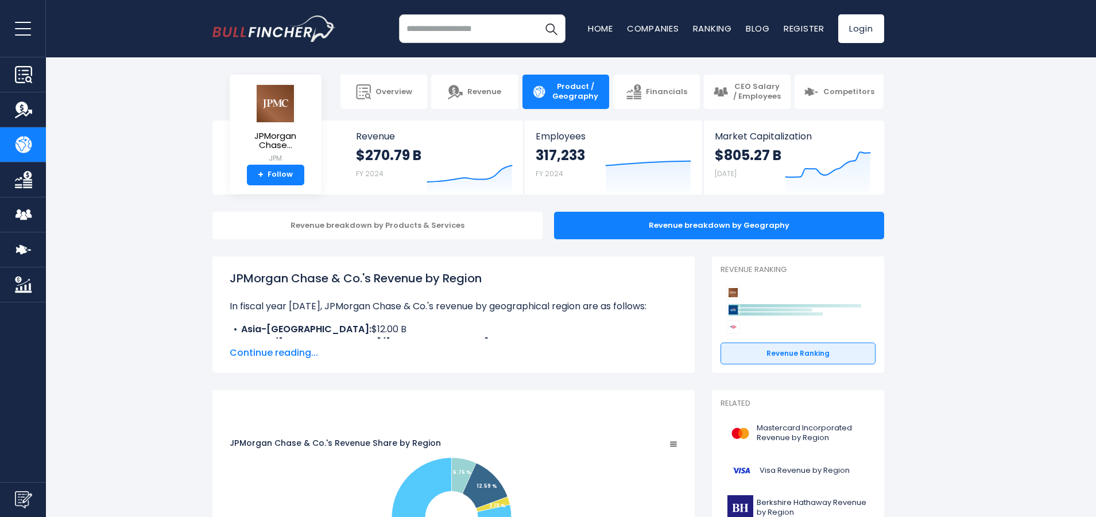
click at [468, 33] on input "search" at bounding box center [482, 28] width 166 height 29
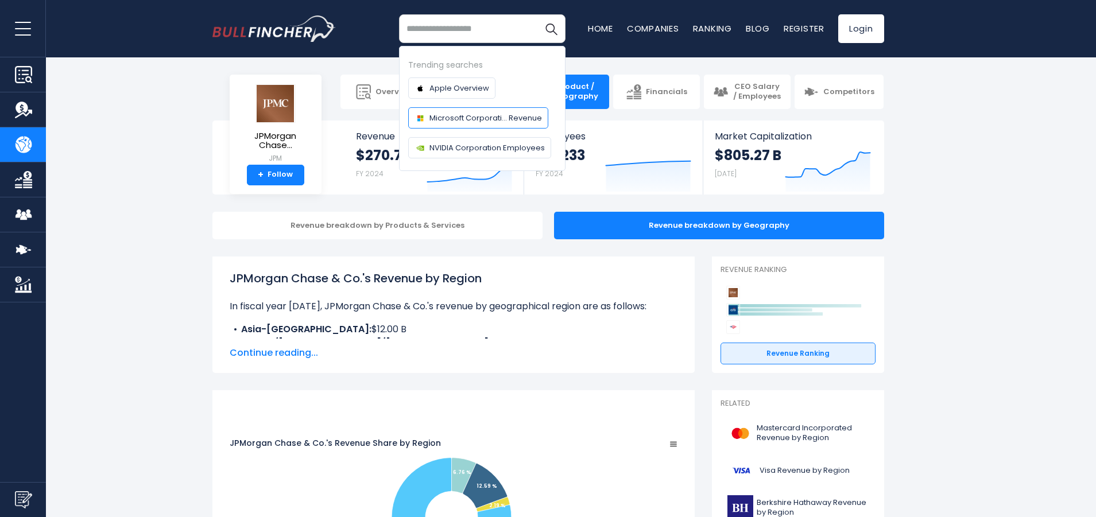
click at [468, 117] on span "Microsoft Corporati... Revenue" at bounding box center [485, 118] width 112 height 12
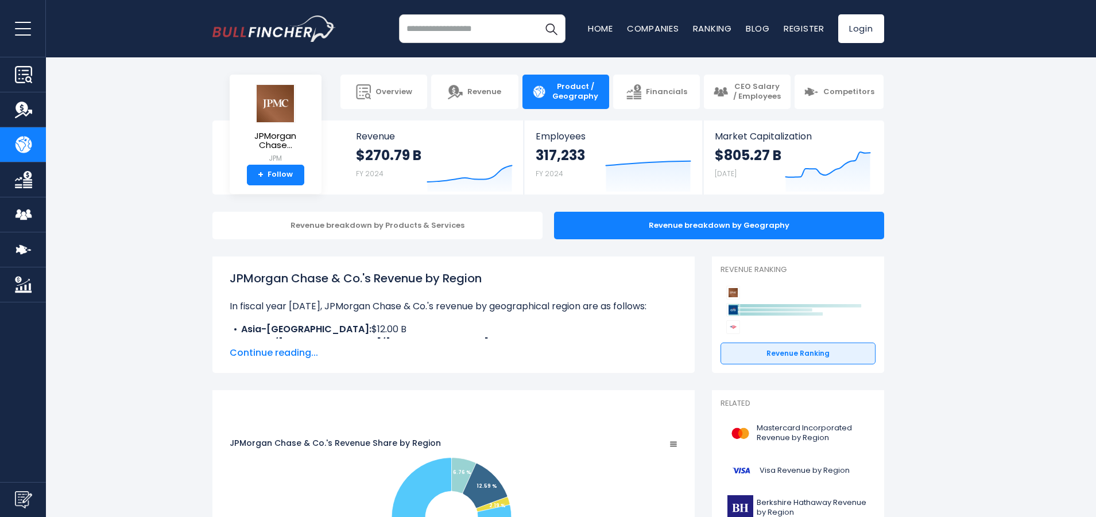
click at [473, 24] on input "search" at bounding box center [482, 28] width 166 height 29
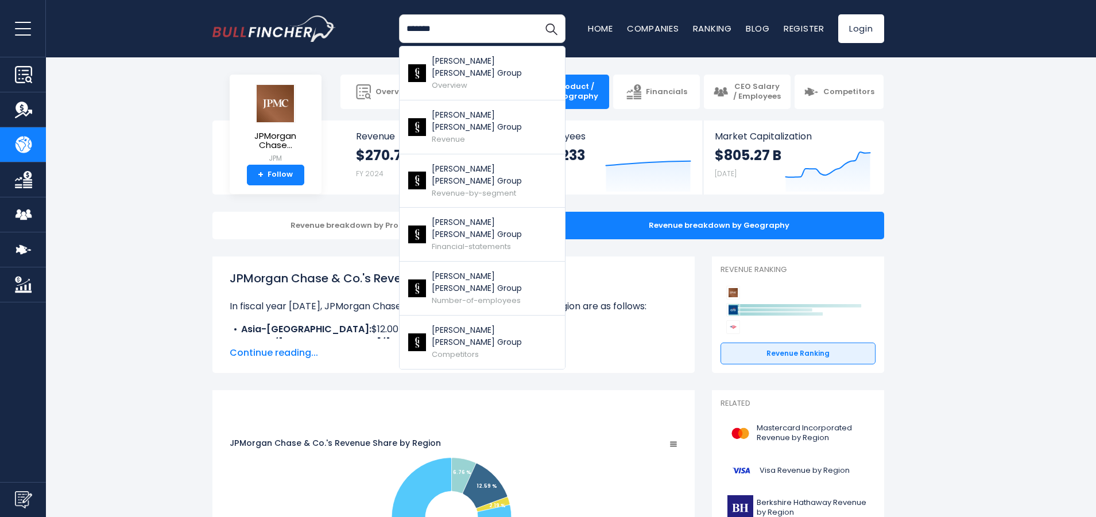
type input "*******"
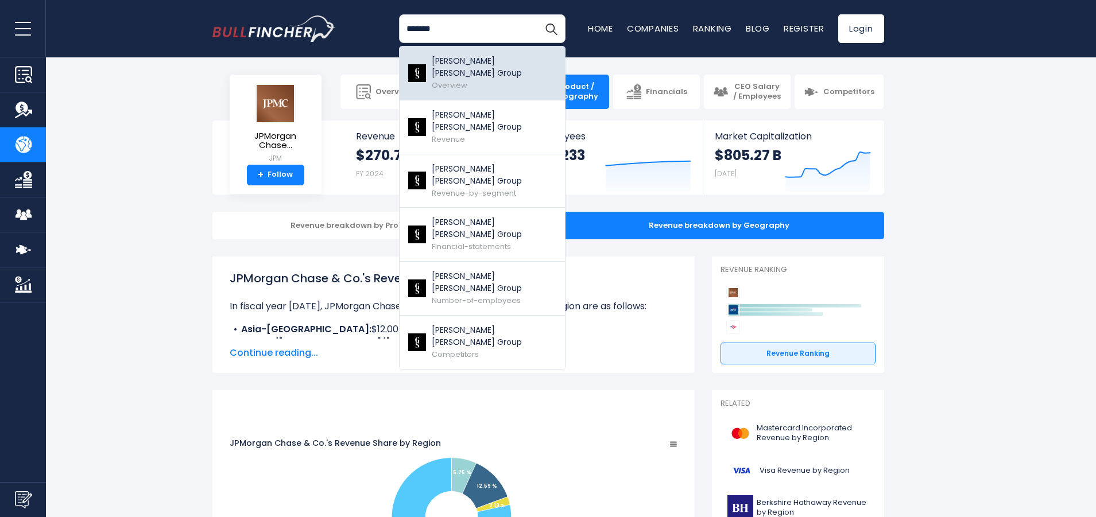
drag, startPoint x: 473, startPoint y: 24, endPoint x: 481, endPoint y: 64, distance: 41.5
click at [481, 64] on p "[PERSON_NAME] [PERSON_NAME] Group" at bounding box center [494, 67] width 125 height 24
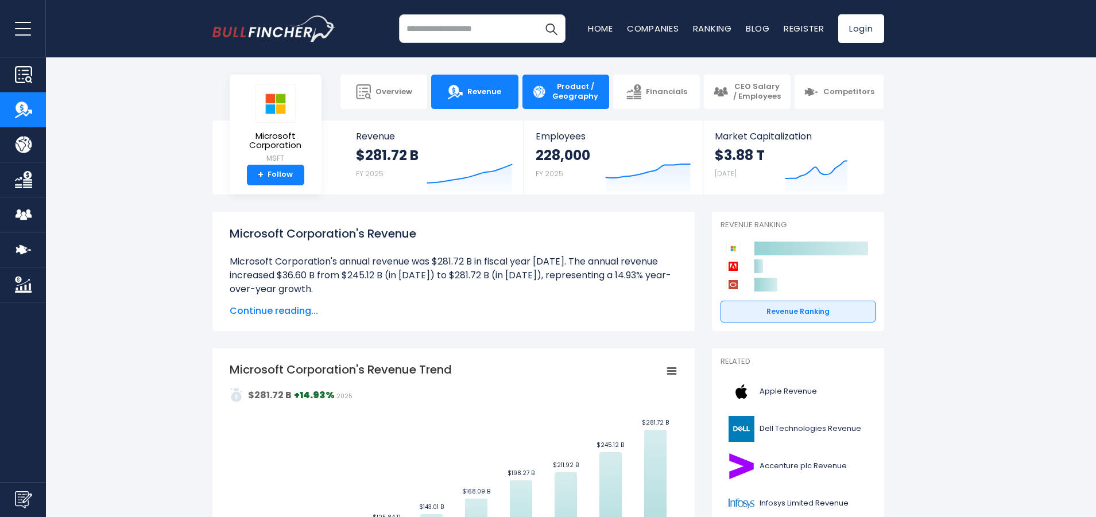
click at [574, 91] on span "Product / Geography" at bounding box center [575, 92] width 49 height 20
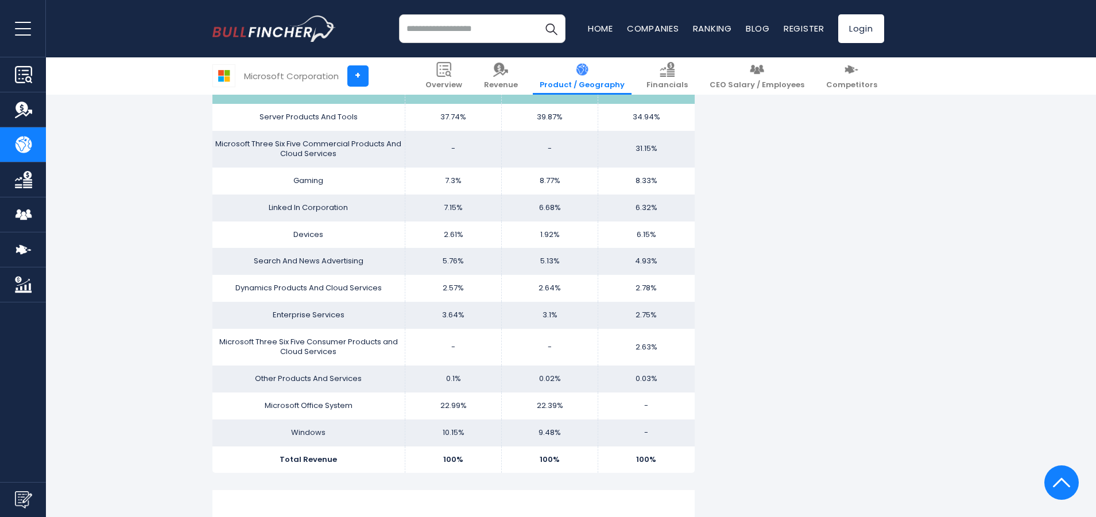
scroll to position [771, 0]
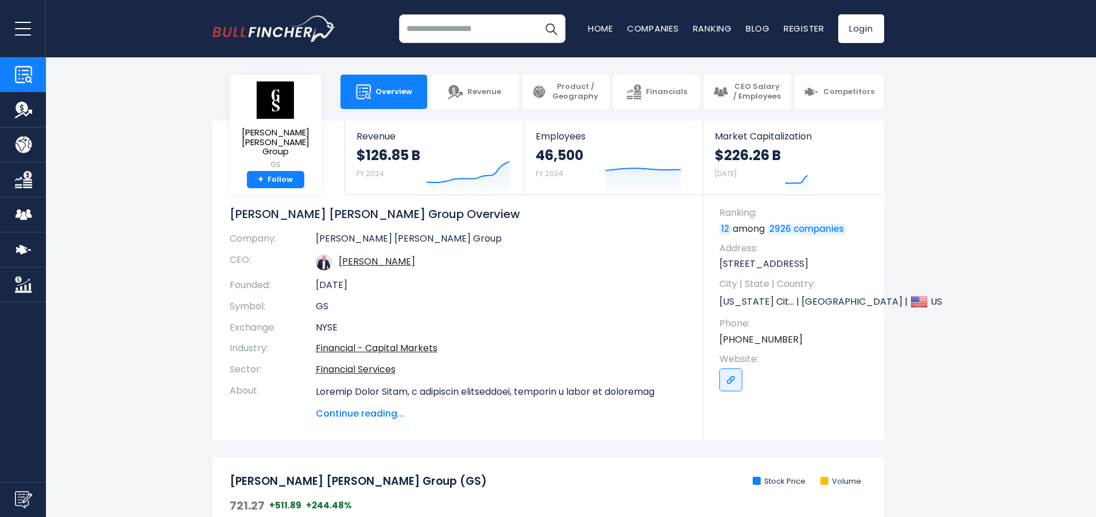
scroll to position [2, 0]
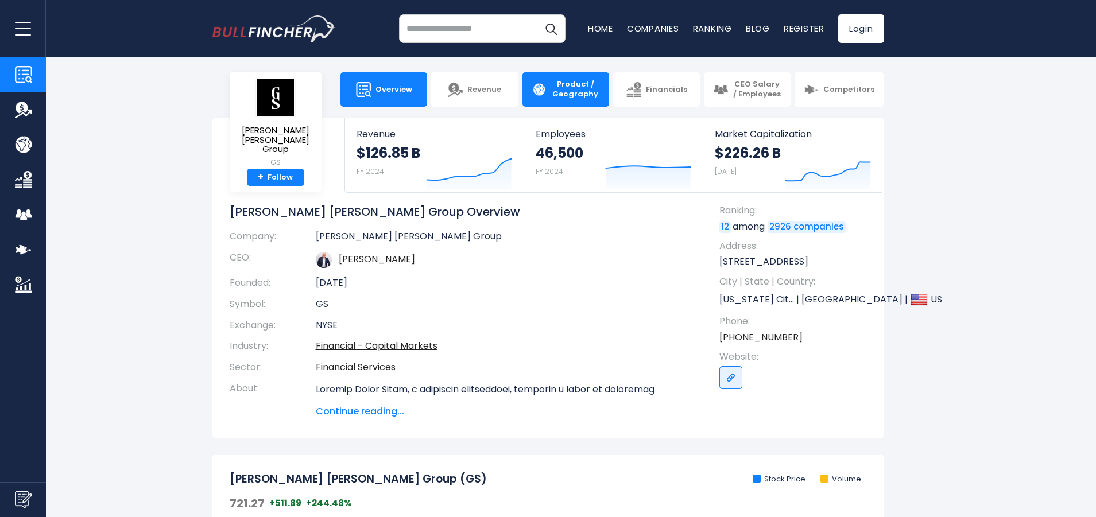
click at [554, 95] on span "Product / Geography" at bounding box center [575, 90] width 49 height 20
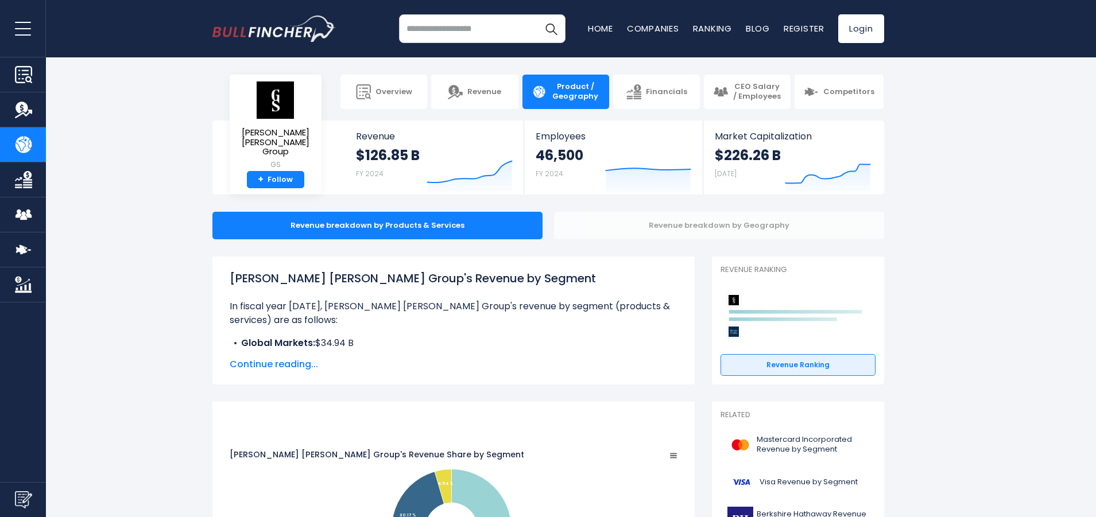
click at [629, 224] on div "Revenue breakdown by Geography" at bounding box center [719, 226] width 330 height 28
click at [389, 140] on span "Revenue" at bounding box center [434, 136] width 157 height 11
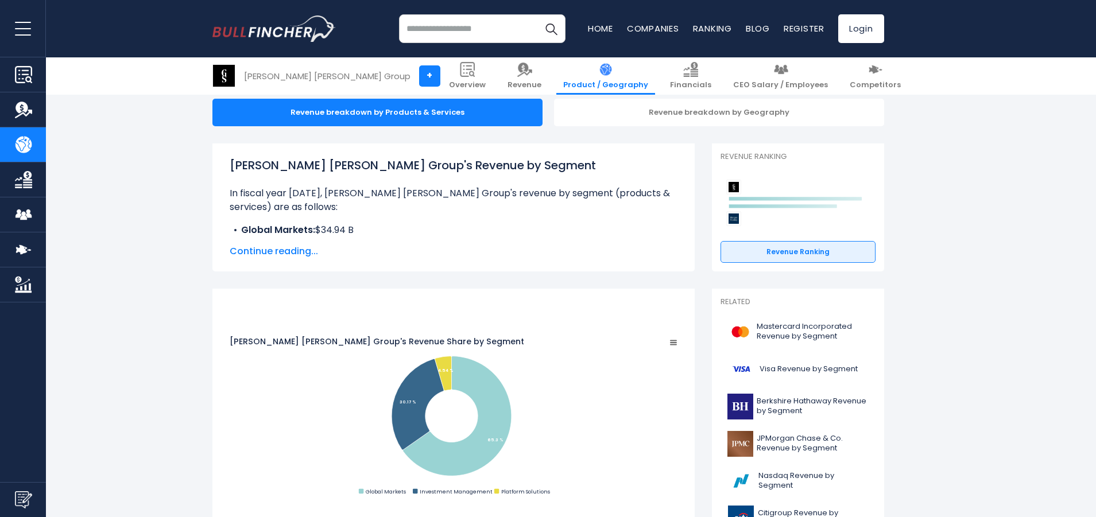
scroll to position [146, 0]
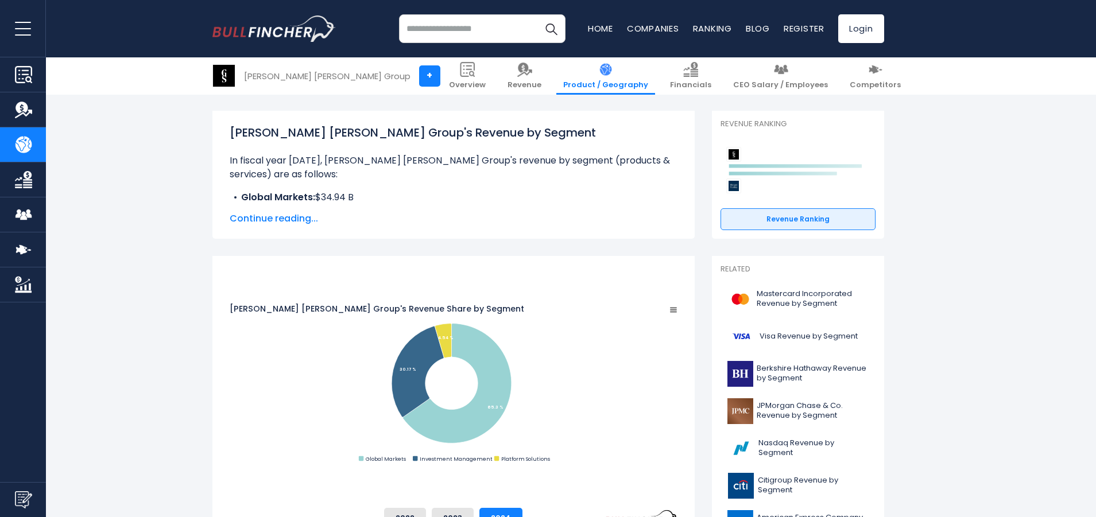
click at [282, 212] on span "Continue reading..." at bounding box center [454, 219] width 448 height 14
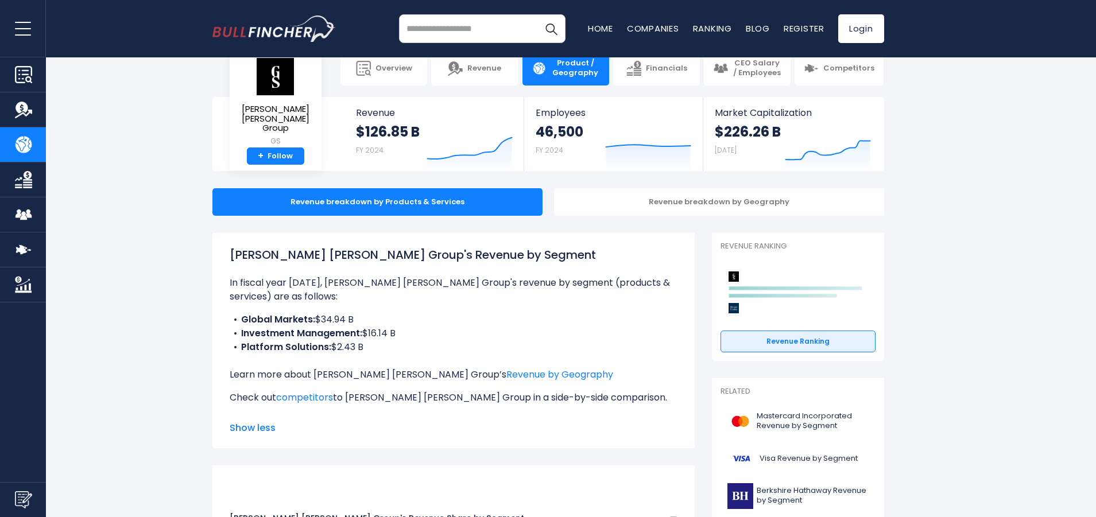
scroll to position [0, 0]
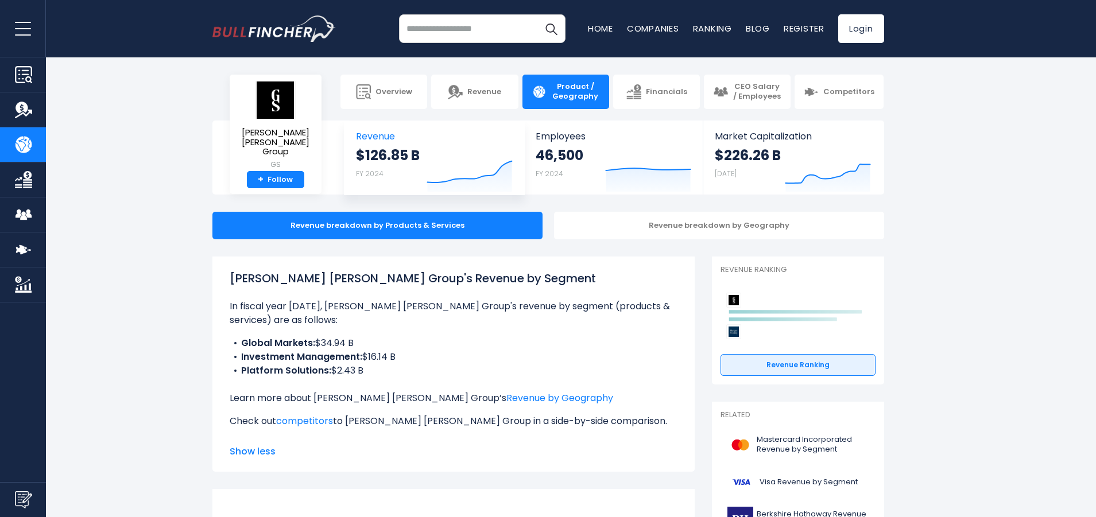
click at [391, 154] on strong "$126.85 B" at bounding box center [388, 155] width 64 height 18
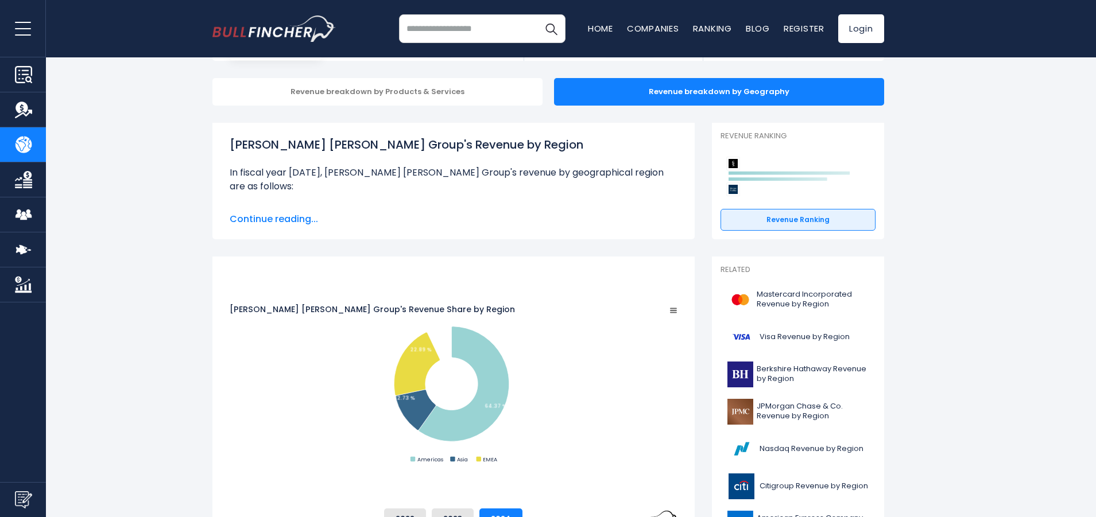
scroll to position [227, 0]
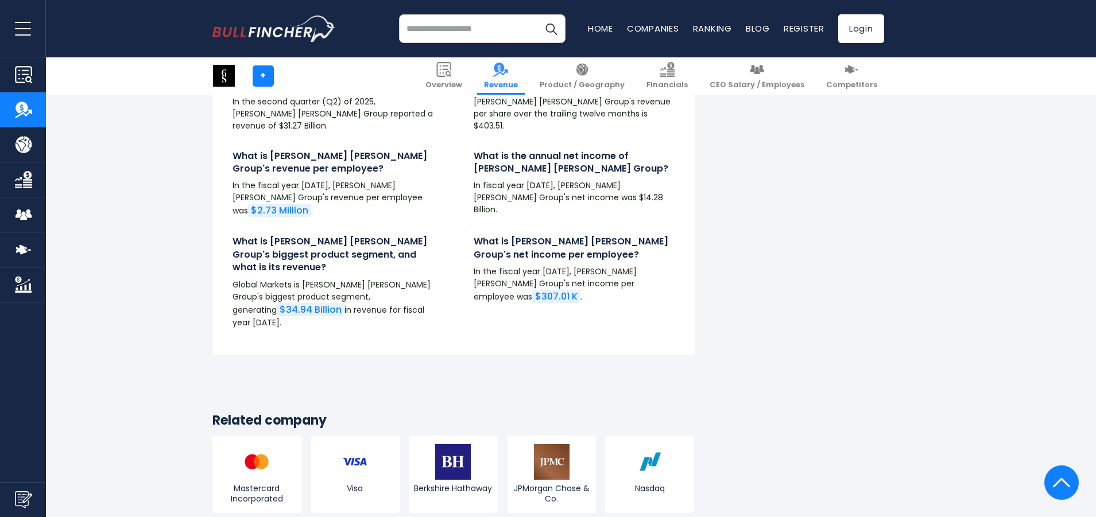
scroll to position [2768, 0]
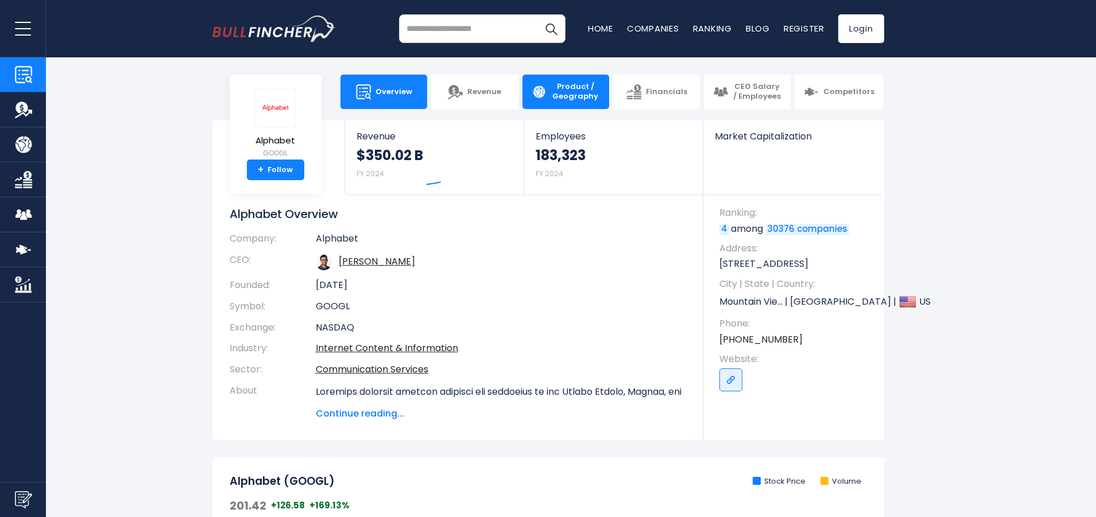
click at [558, 98] on span "Product / Geography" at bounding box center [575, 92] width 49 height 20
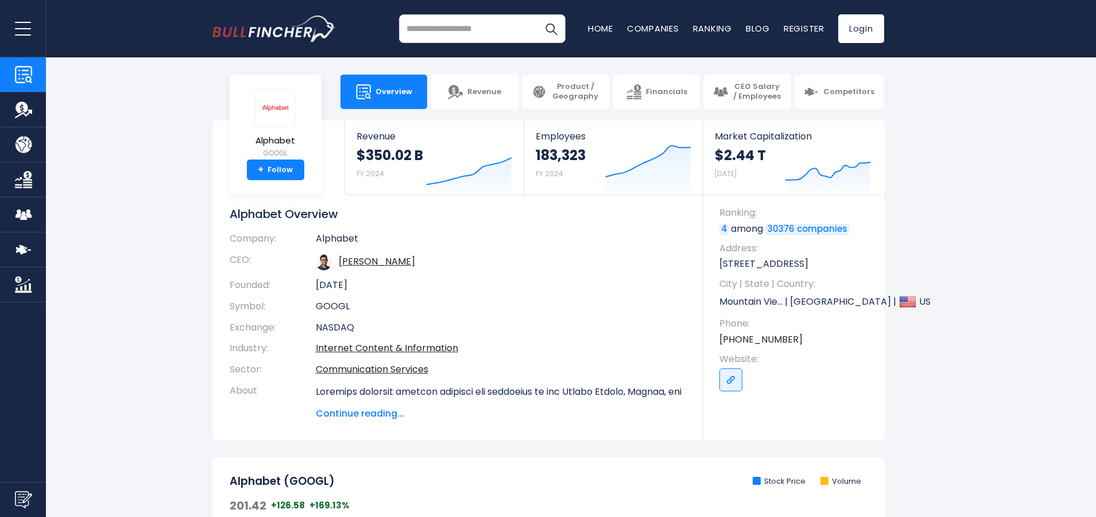
click at [484, 36] on input "search" at bounding box center [482, 28] width 166 height 29
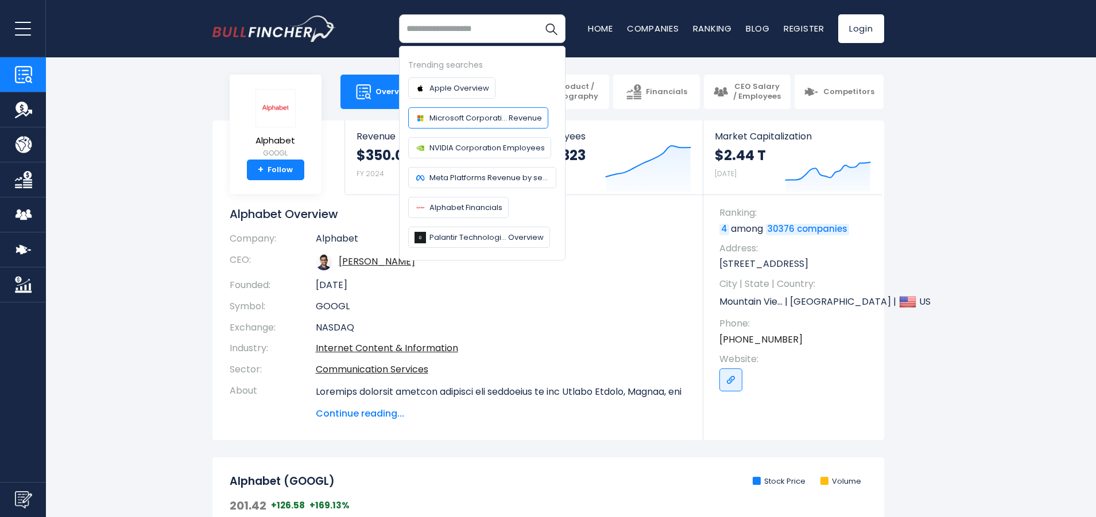
click at [457, 118] on span "Microsoft Corporati... Revenue" at bounding box center [485, 118] width 112 height 12
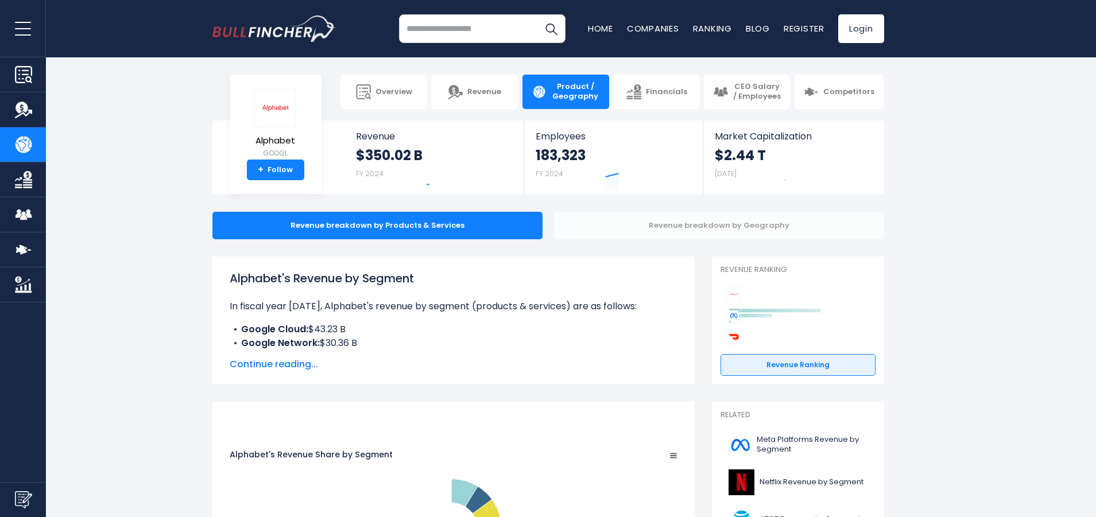
click at [666, 228] on div "Revenue breakdown by Geography" at bounding box center [719, 226] width 330 height 28
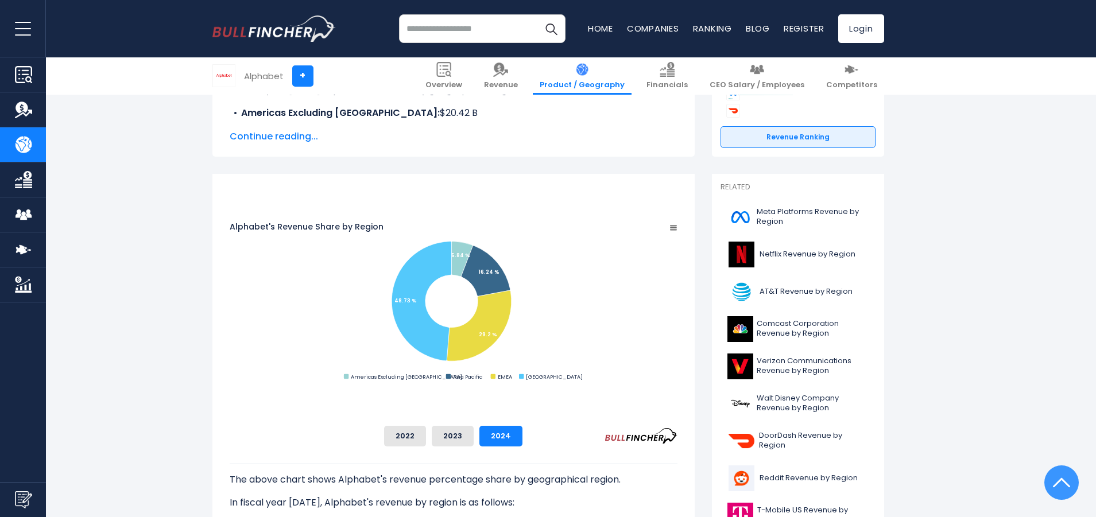
scroll to position [219, 0]
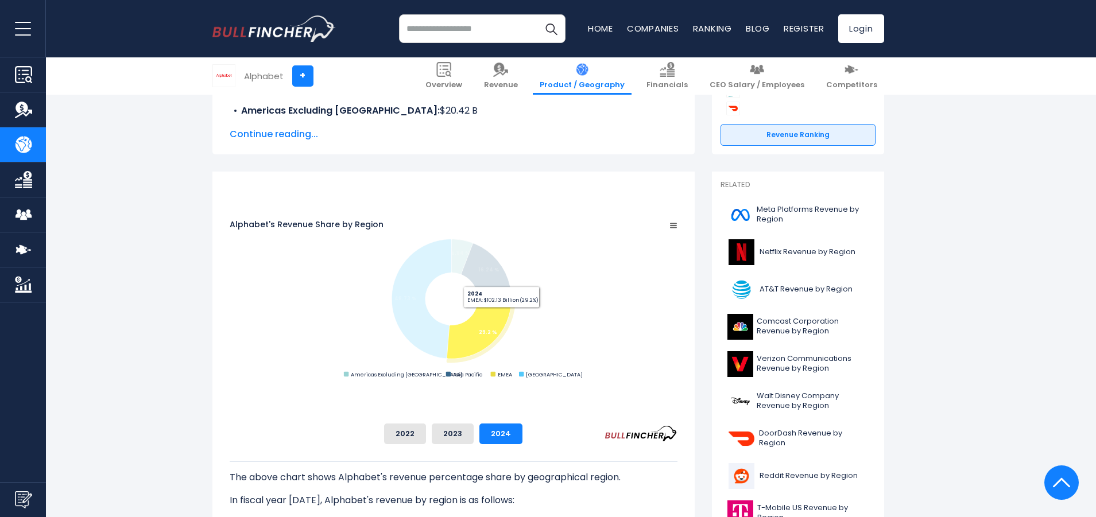
click at [511, 320] on icon "Alphabet's Revenue Share by Region" at bounding box center [478, 323] width 65 height 71
click at [514, 331] on icon "Alphabet's Revenue Share by Region" at bounding box center [481, 326] width 65 height 71
click at [511, 378] on text "EMEA" at bounding box center [504, 374] width 14 height 7
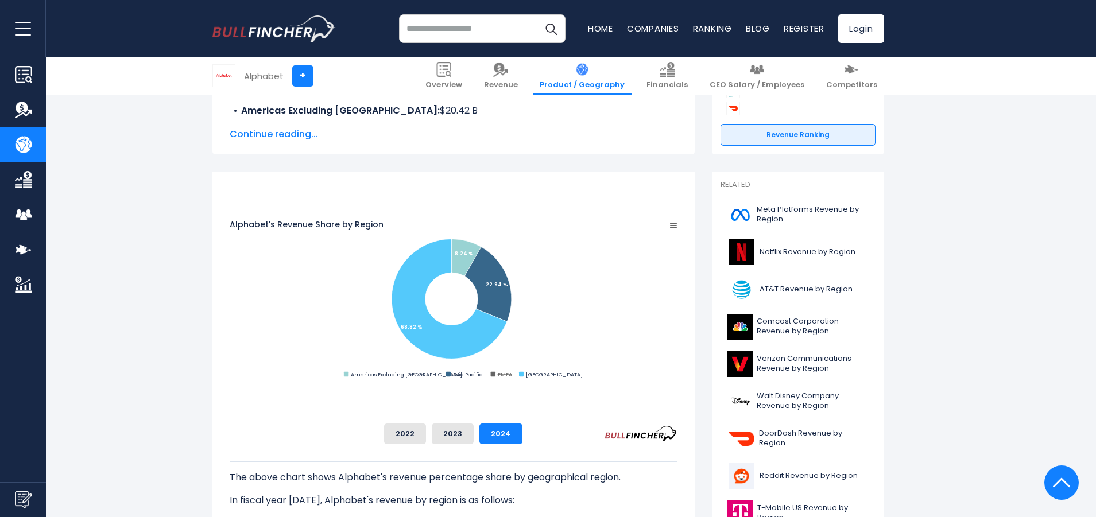
click at [511, 378] on text "EMEA" at bounding box center [504, 374] width 14 height 7
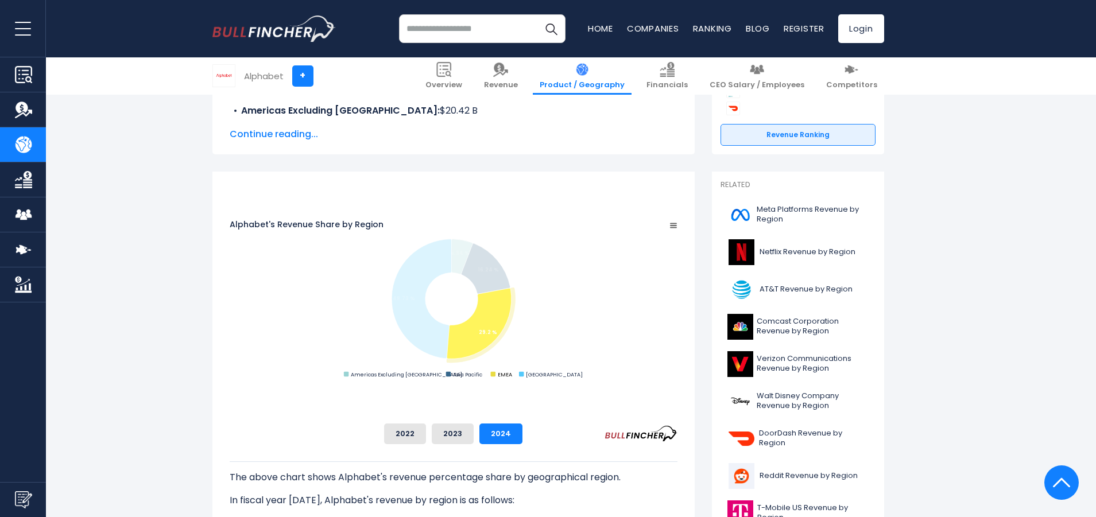
click at [511, 378] on text "EMEA" at bounding box center [504, 374] width 14 height 7
click at [481, 378] on text "Asia Pacific" at bounding box center [466, 374] width 29 height 7
click at [461, 378] on text "Americas Excluding United States" at bounding box center [405, 374] width 111 height 7
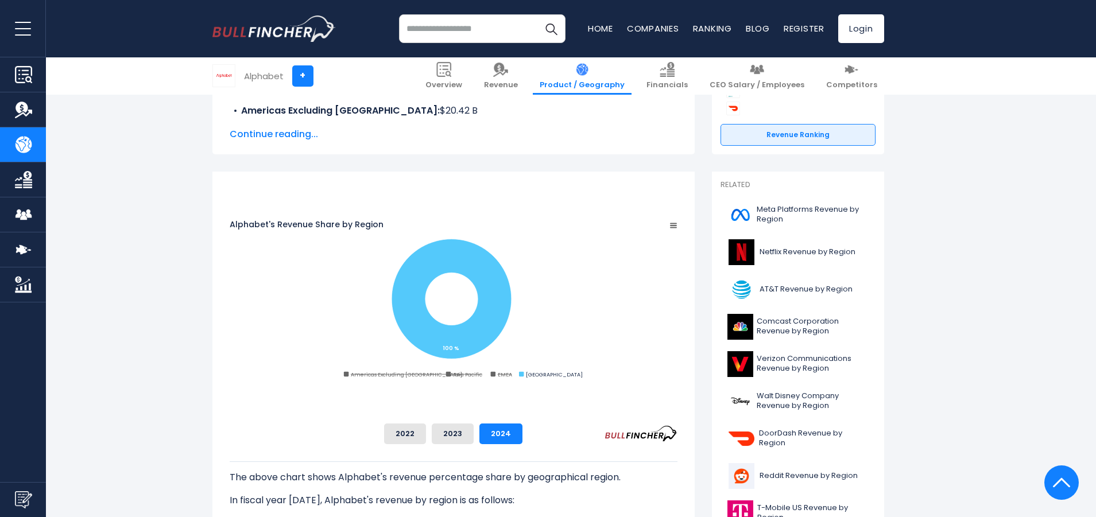
click at [610, 380] on rect "Alphabet's Revenue Share by Region" at bounding box center [454, 299] width 448 height 161
click at [511, 378] on text "EMEA" at bounding box center [504, 374] width 14 height 7
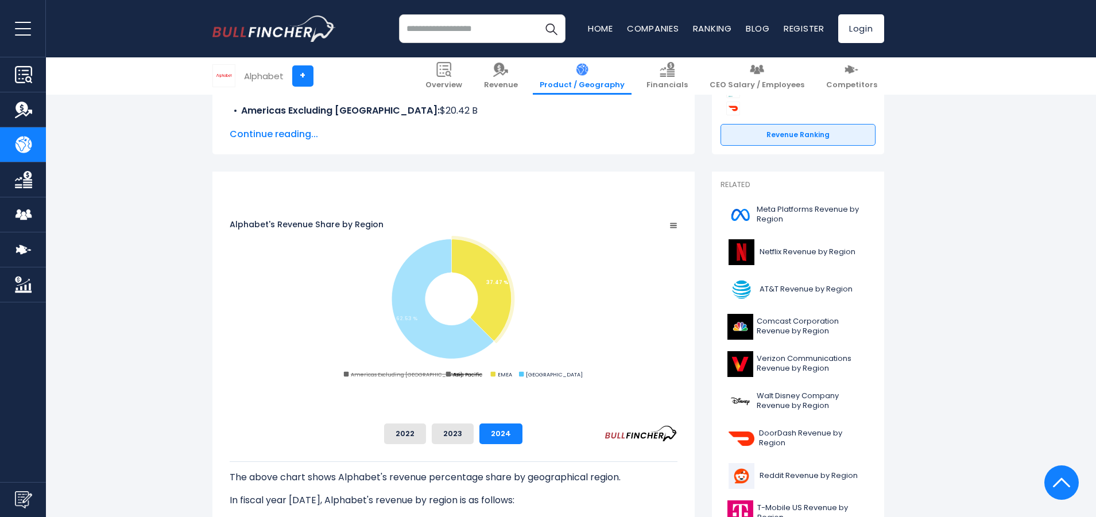
click at [481, 378] on text "Asia Pacific" at bounding box center [466, 374] width 29 height 7
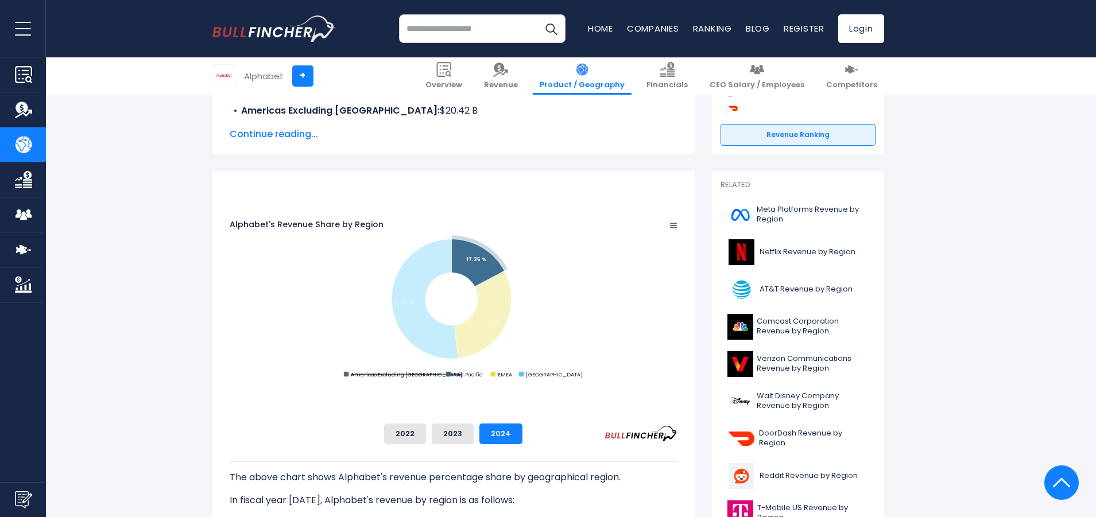
click at [461, 378] on text "Americas Excluding United States" at bounding box center [405, 374] width 111 height 7
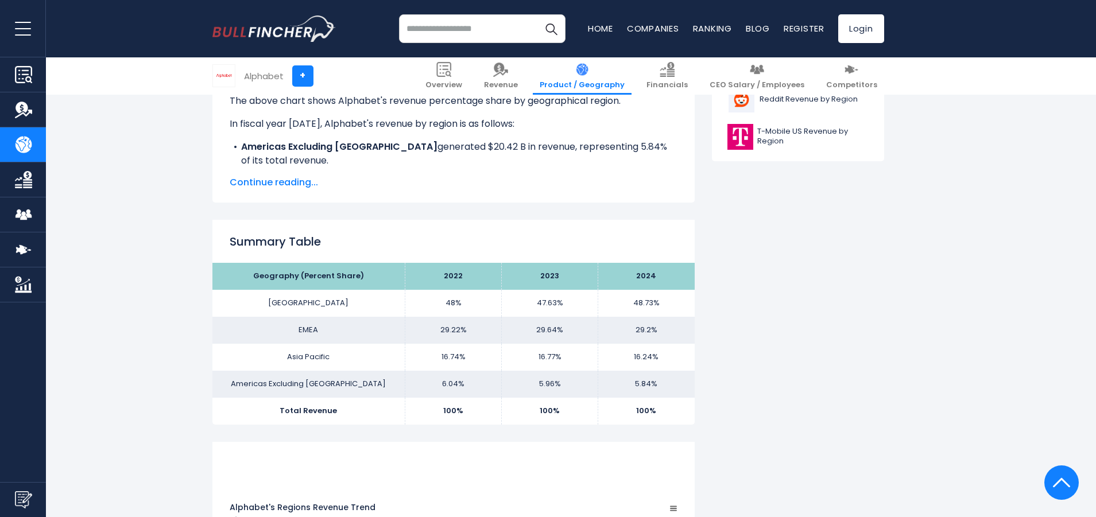
scroll to position [615, 0]
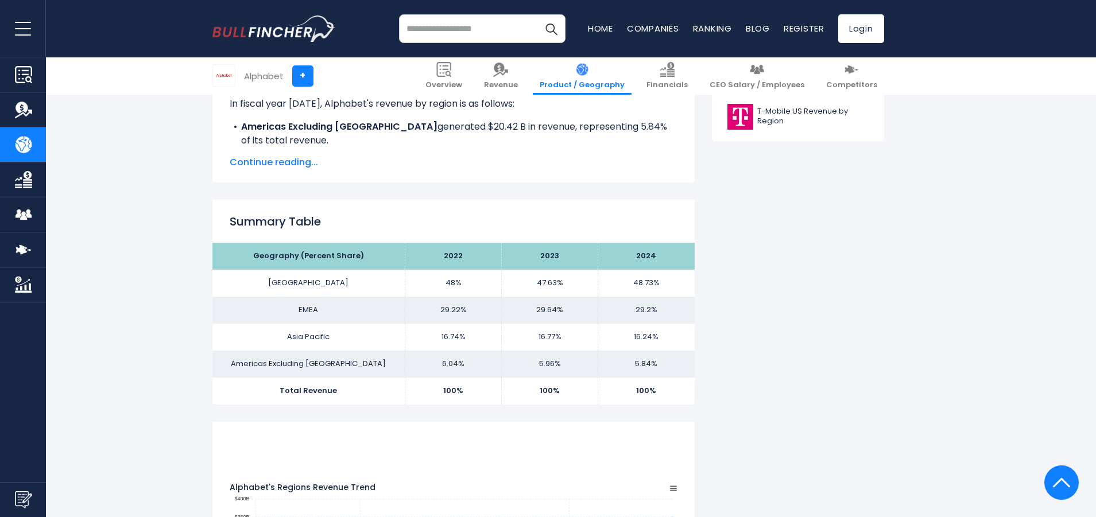
click at [348, 311] on td "EMEA" at bounding box center [308, 310] width 193 height 27
click at [346, 308] on td "EMEA" at bounding box center [308, 310] width 193 height 27
click at [348, 309] on td "EMEA" at bounding box center [308, 310] width 193 height 27
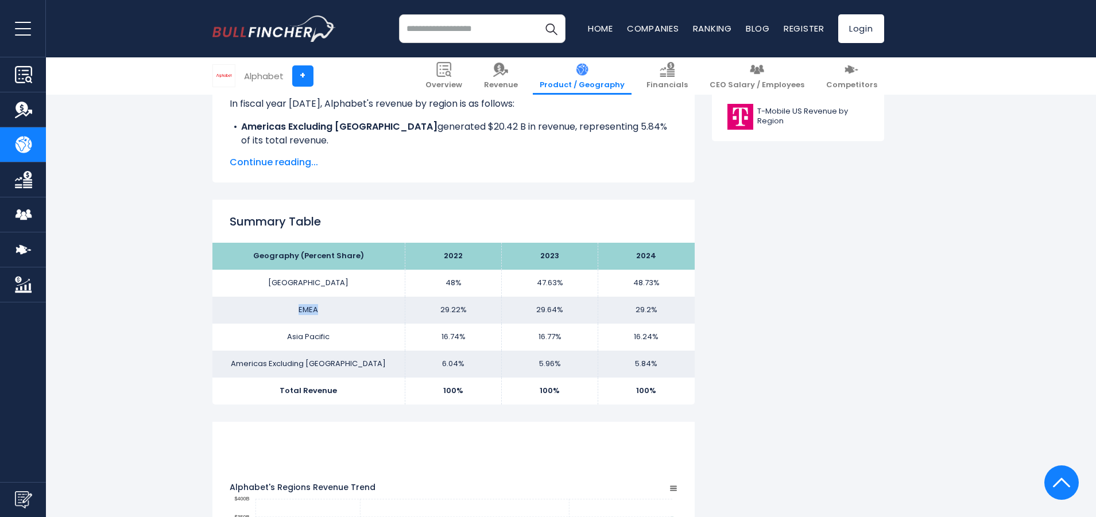
click at [348, 309] on td "EMEA" at bounding box center [308, 310] width 193 height 27
click at [502, 359] on td "6.04%" at bounding box center [453, 364] width 96 height 27
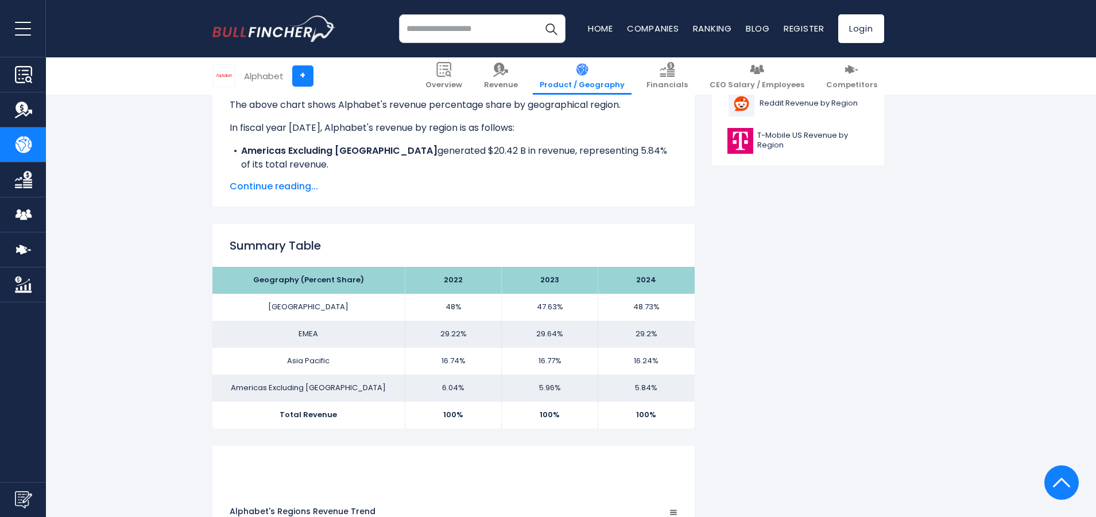
scroll to position [212, 0]
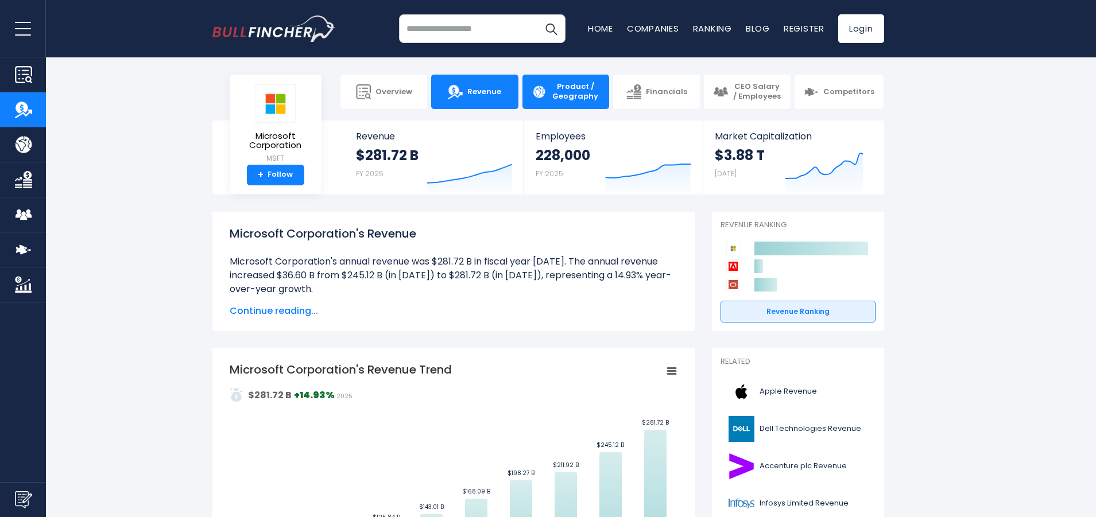
click at [576, 99] on span "Product / Geography" at bounding box center [575, 92] width 49 height 20
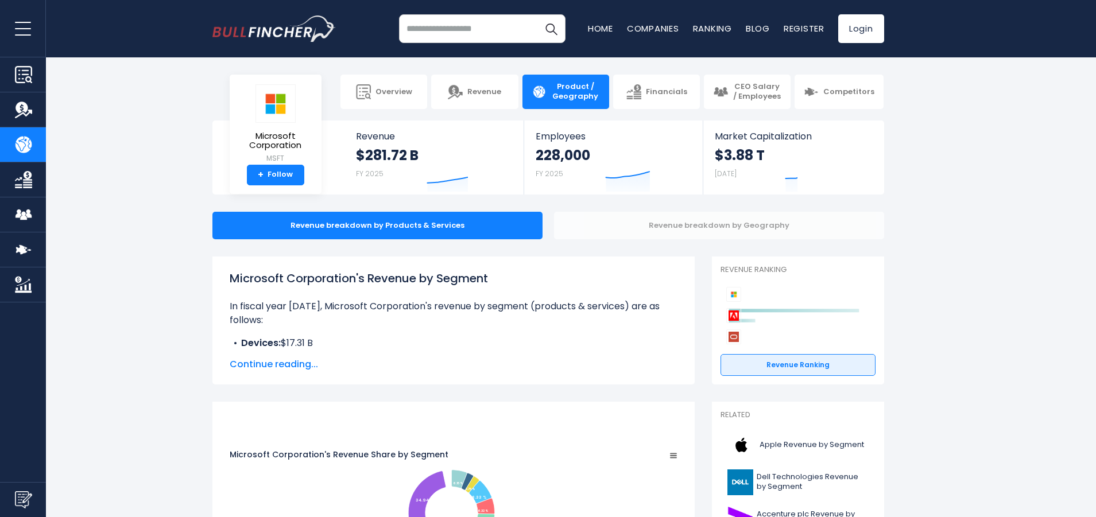
click at [666, 221] on div "Revenue breakdown by Geography" at bounding box center [719, 226] width 330 height 28
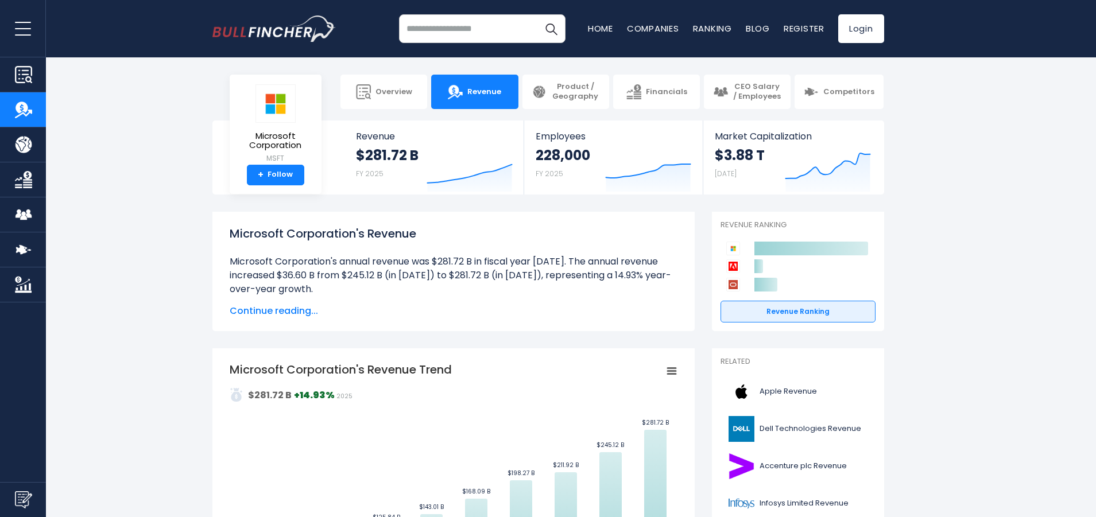
click at [416, 22] on input "search" at bounding box center [482, 28] width 166 height 29
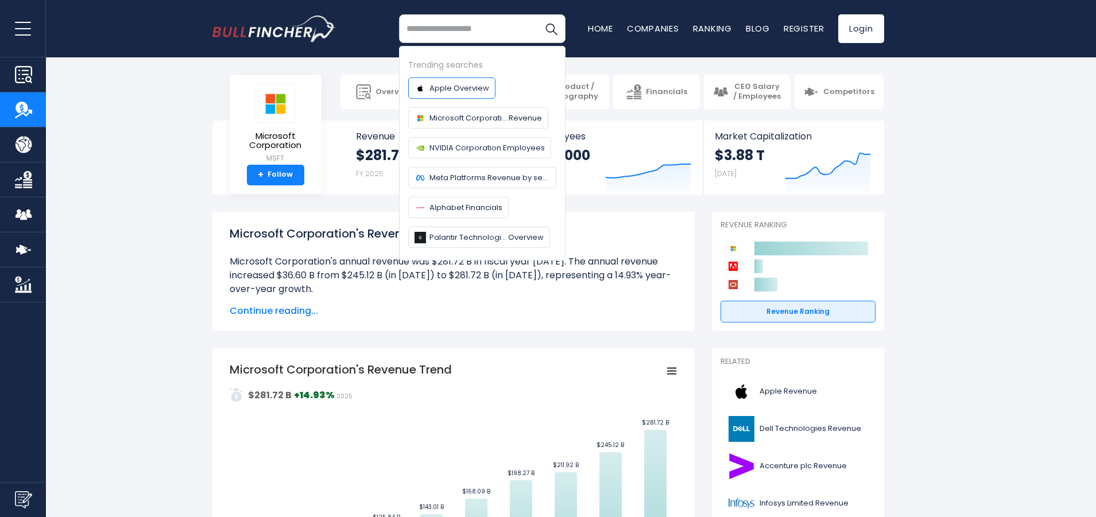
click at [447, 86] on span "Apple Overview" at bounding box center [459, 88] width 60 height 12
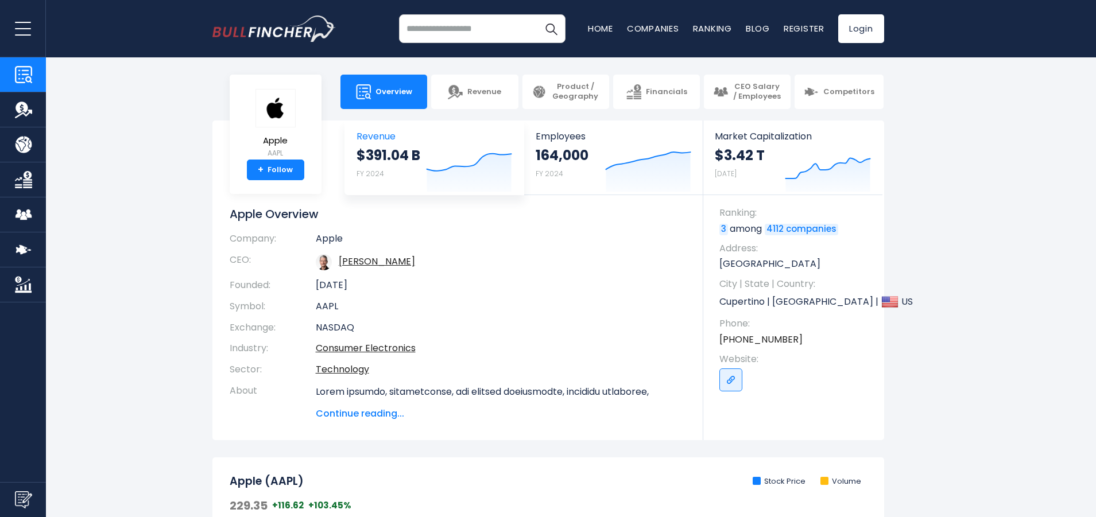
click at [389, 153] on strong "$391.04 B" at bounding box center [388, 155] width 64 height 18
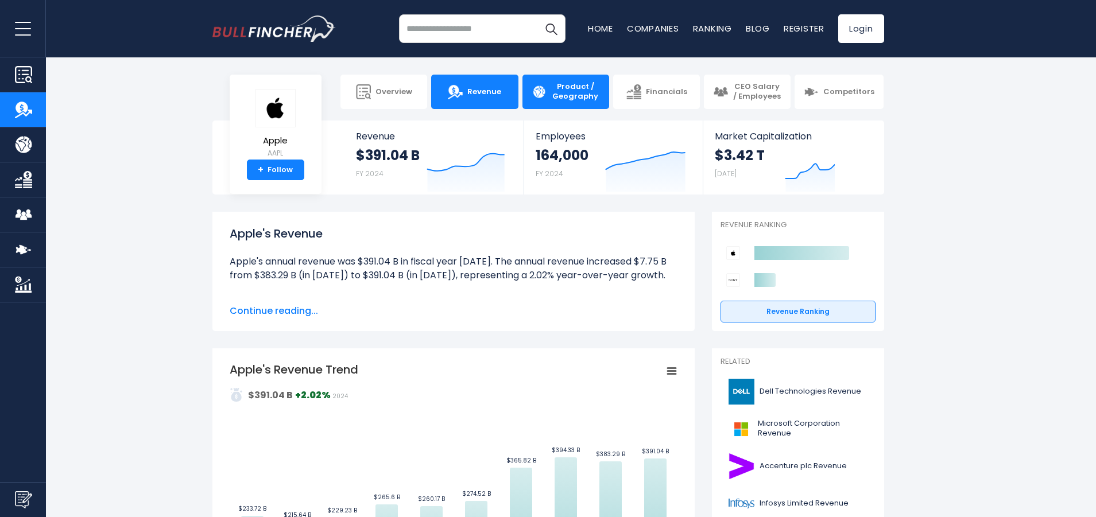
click at [575, 95] on span "Product / Geography" at bounding box center [575, 92] width 49 height 20
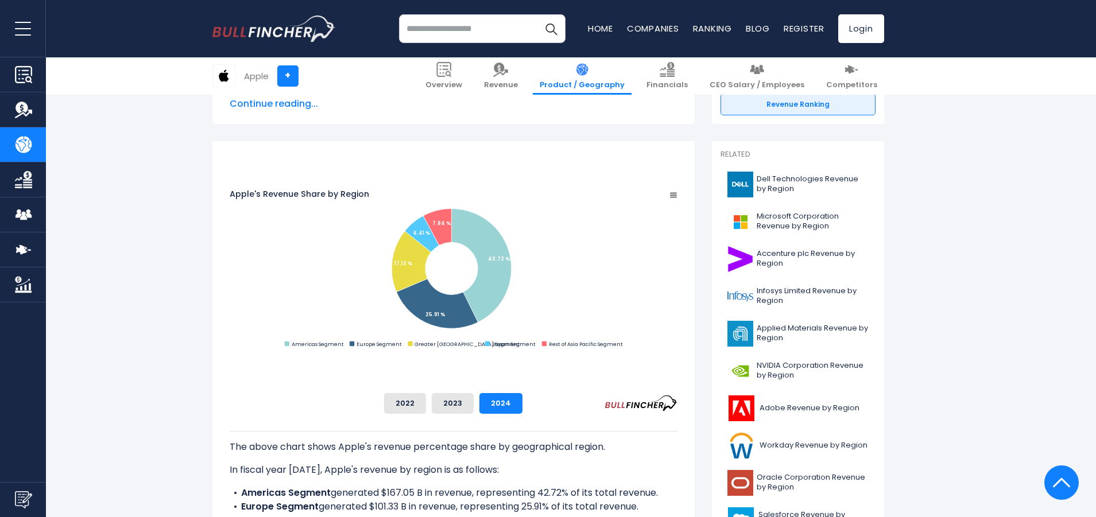
scroll to position [302, 0]
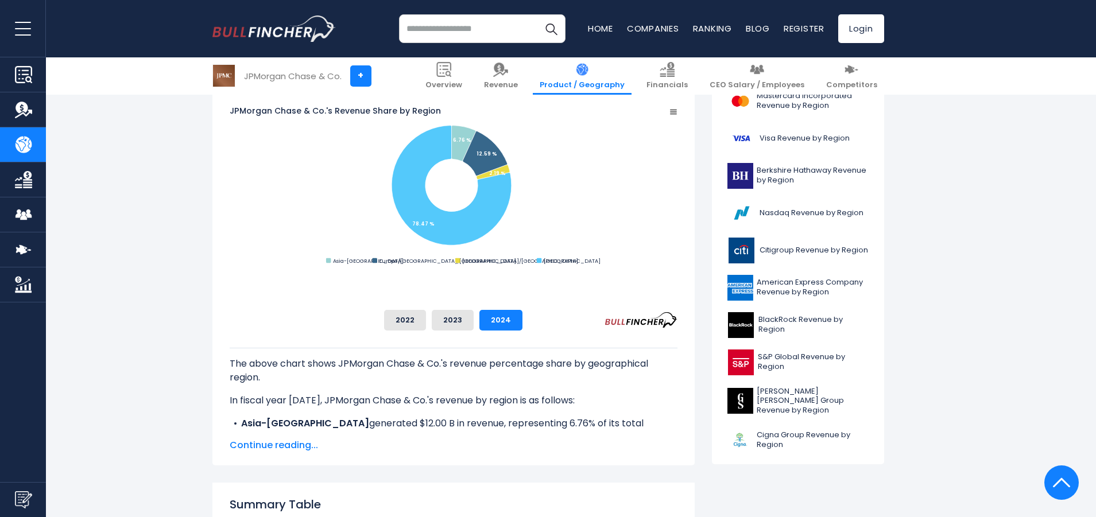
scroll to position [335, 0]
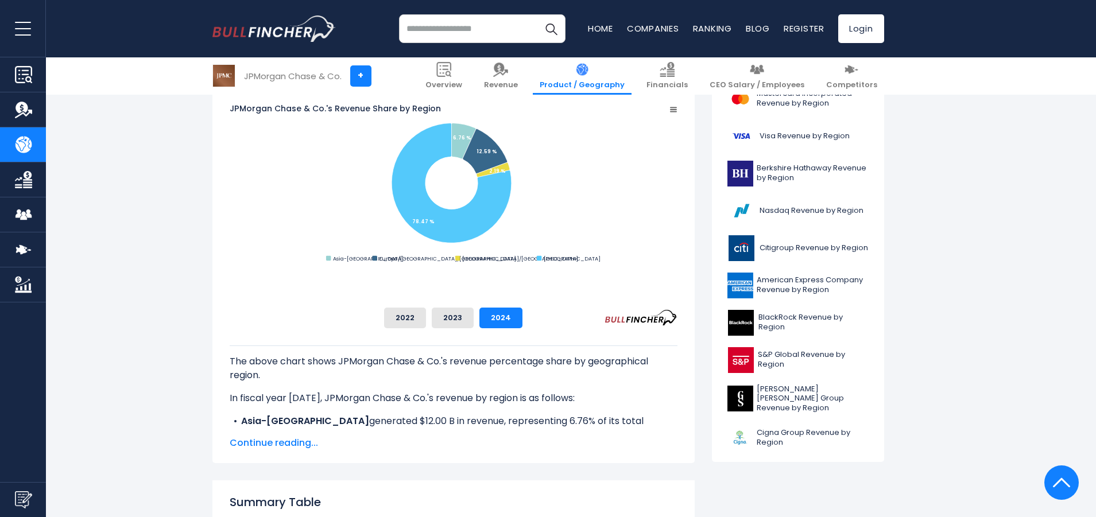
click at [504, 40] on input "search" at bounding box center [482, 28] width 166 height 29
type input "*********"
click at [550, 29] on button "Search" at bounding box center [551, 28] width 29 height 29
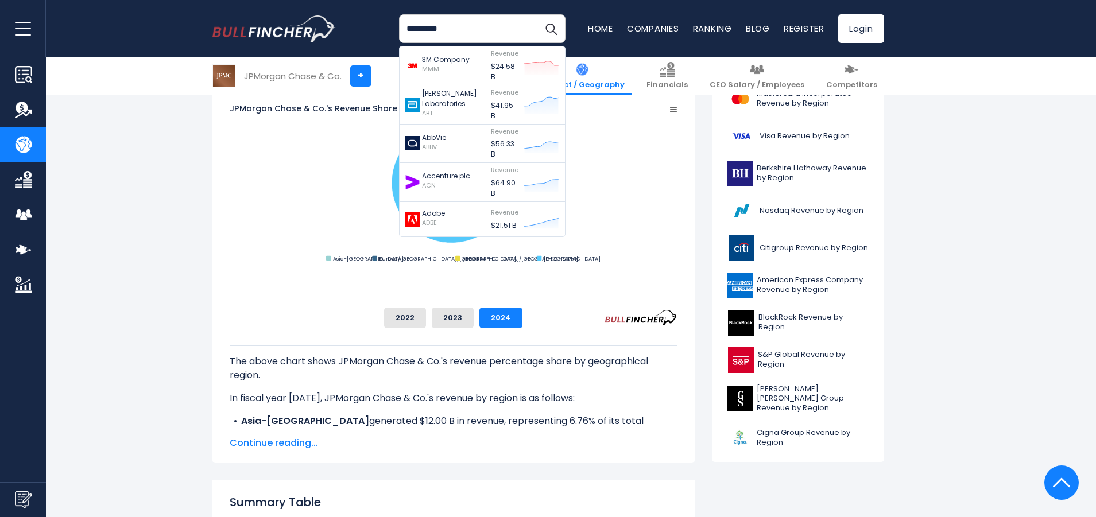
click at [219, 128] on div "JPMorgan Chase & Co.'s Revenue Share by Region Created with Highcharts 12.1.2 C…" at bounding box center [453, 259] width 482 height 407
click at [242, 129] on rect "JPMorgan Chase & Co.'s Revenue Share by Region" at bounding box center [454, 183] width 448 height 161
click at [552, 29] on img "Search" at bounding box center [550, 28] width 15 height 15
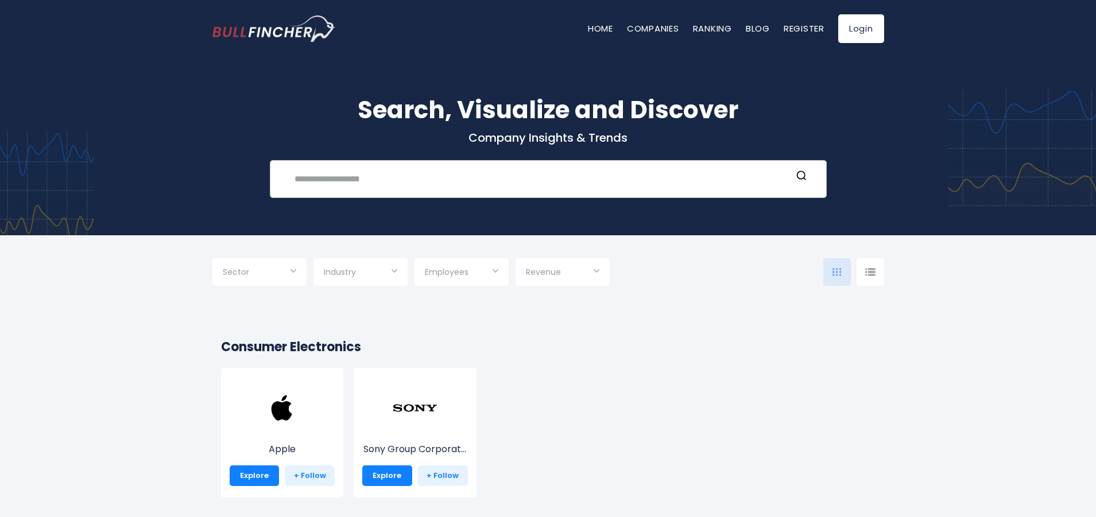
click at [448, 172] on input "text" at bounding box center [540, 178] width 504 height 21
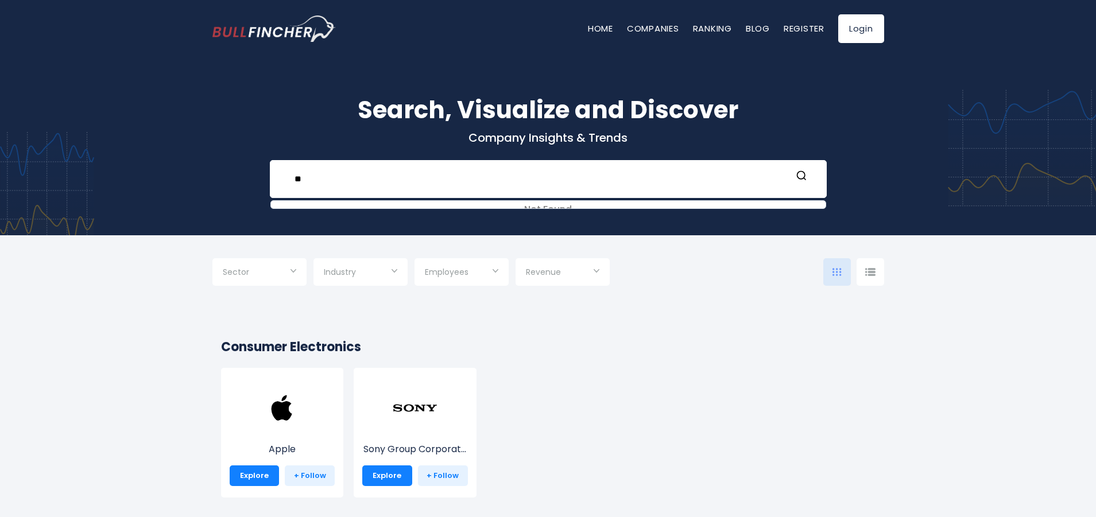
type input "*"
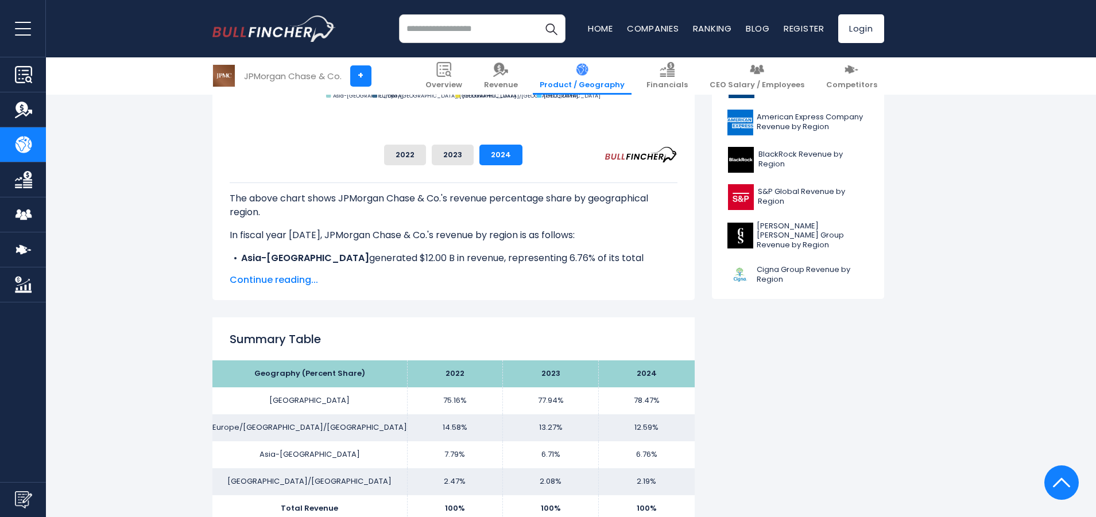
scroll to position [596, 0]
